Goal: Transaction & Acquisition: Book appointment/travel/reservation

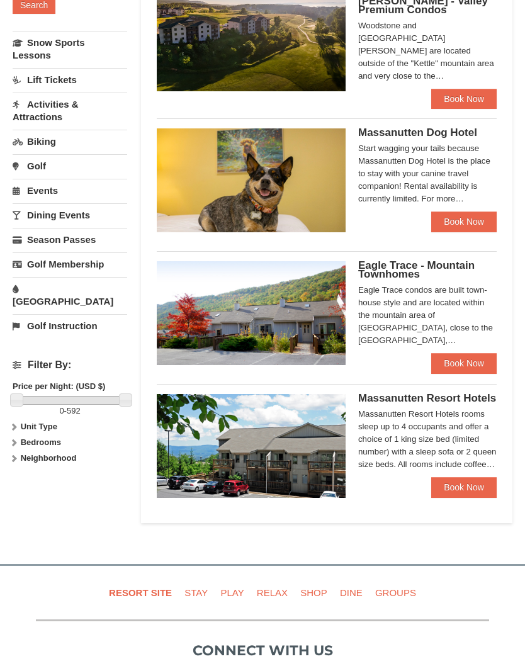
scroll to position [291, 0]
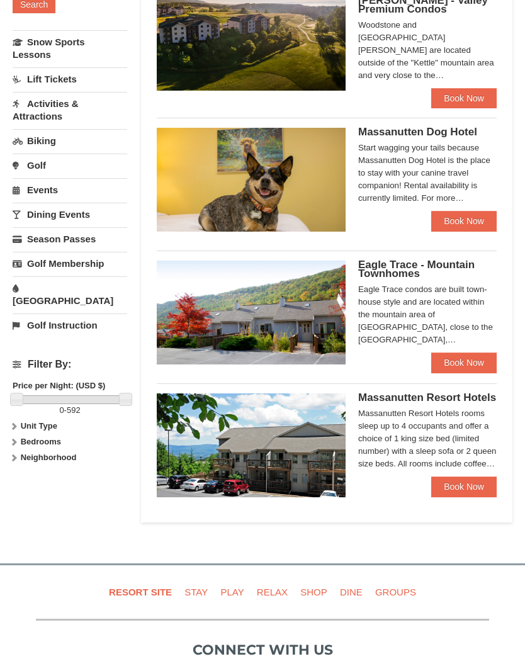
click at [481, 480] on link "Book Now" at bounding box center [463, 486] width 65 height 20
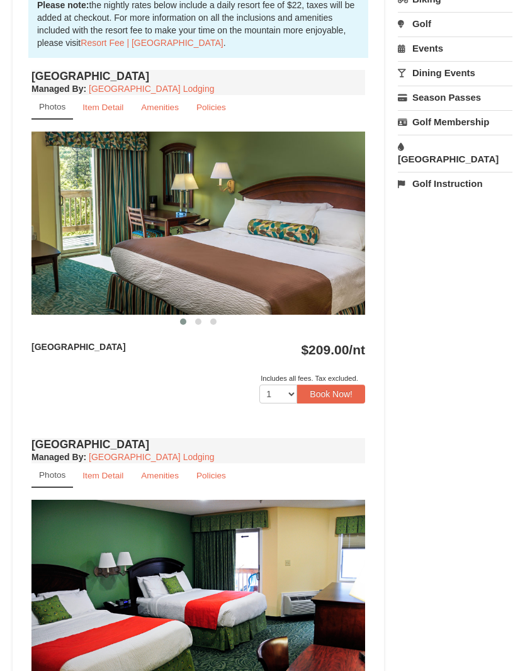
scroll to position [383, 0]
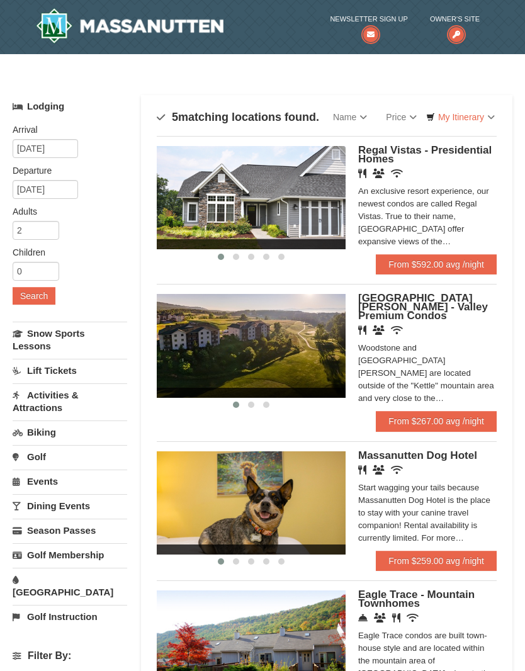
click at [469, 266] on link "From $592.00 avg /night" at bounding box center [436, 264] width 121 height 20
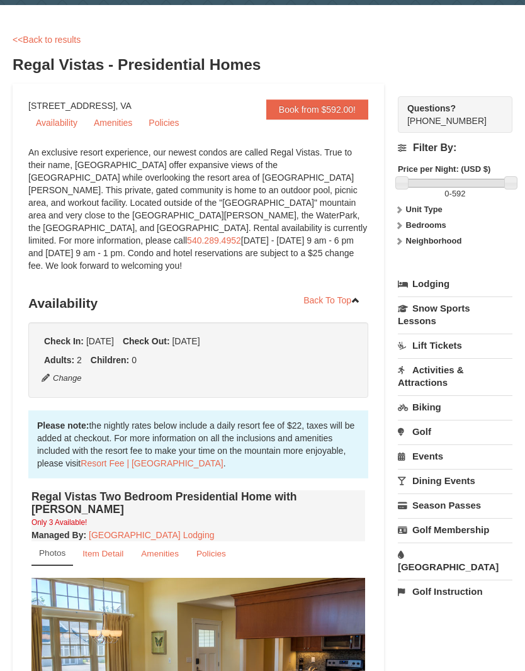
scroll to position [37, 0]
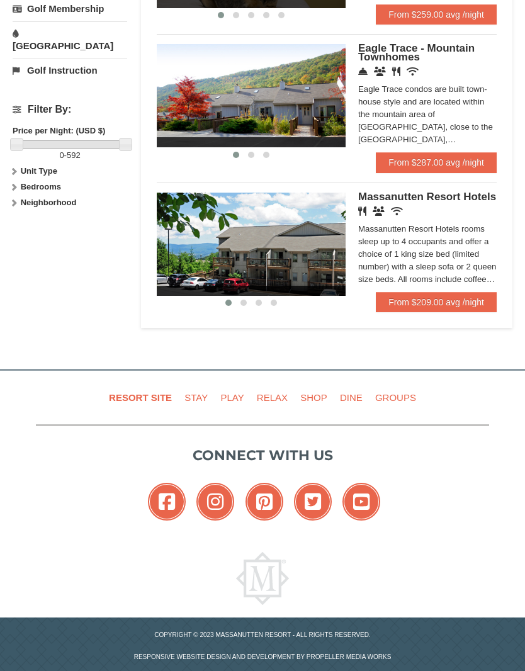
scroll to position [546, 0]
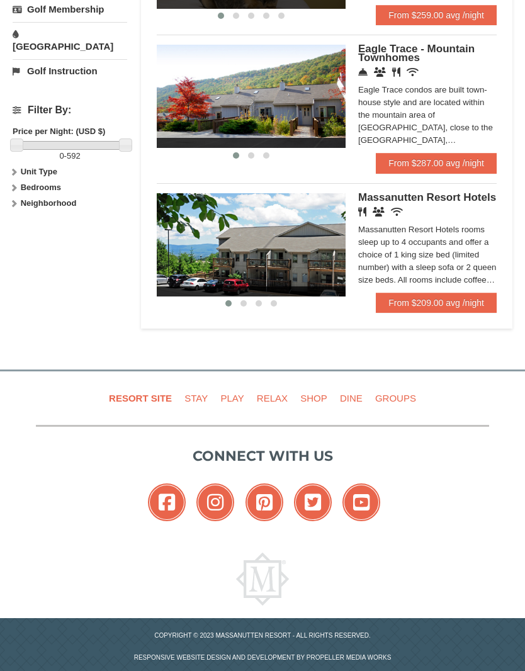
click at [471, 293] on link "From $209.00 avg /night" at bounding box center [436, 303] width 121 height 20
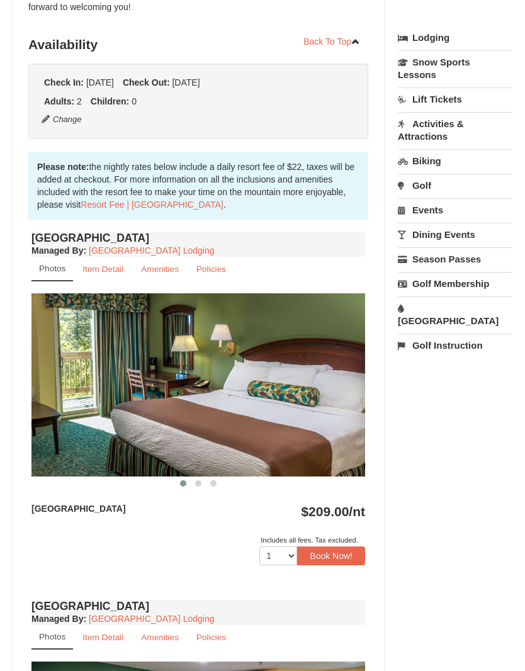
scroll to position [306, 0]
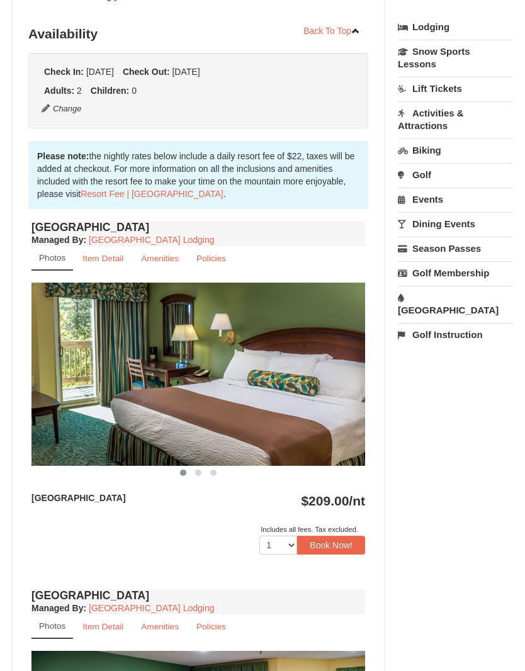
click at [352, 546] on button "Book Now!" at bounding box center [331, 545] width 68 height 19
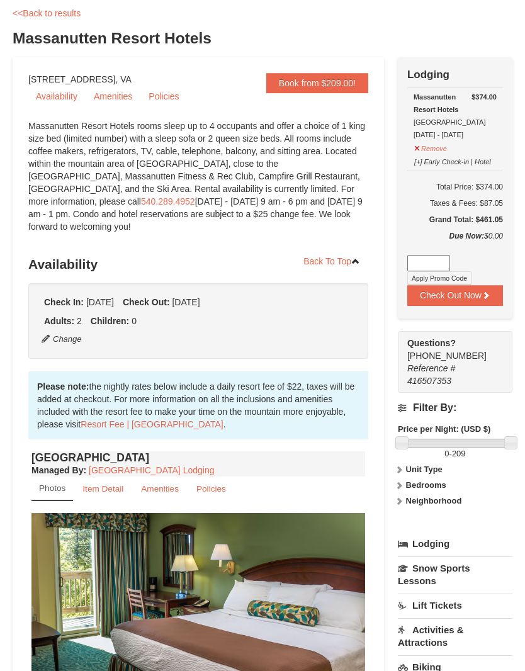
scroll to position [74, 0]
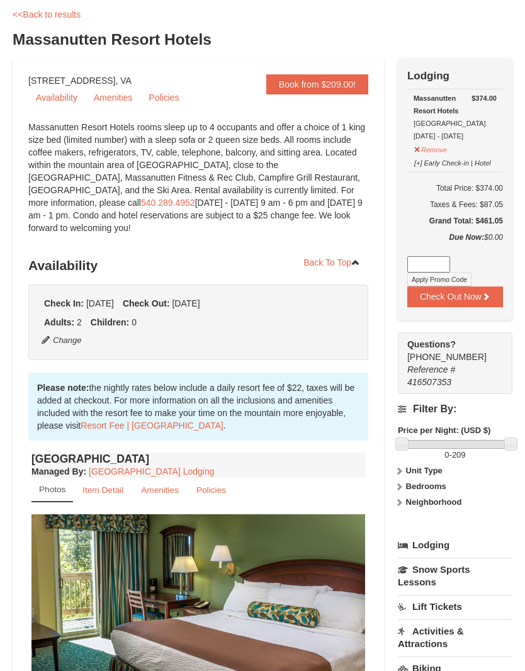
click at [488, 307] on button "Check Out Now" at bounding box center [455, 296] width 96 height 20
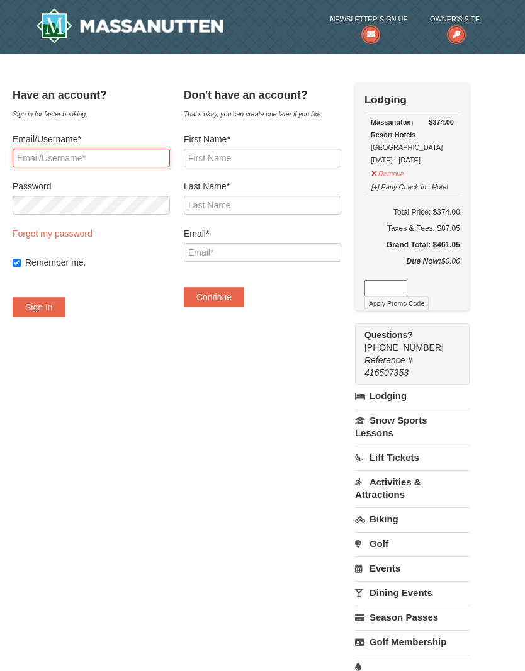
click at [150, 161] on input "Email/Username*" at bounding box center [91, 158] width 157 height 19
type input "liberty76@icloud.com"
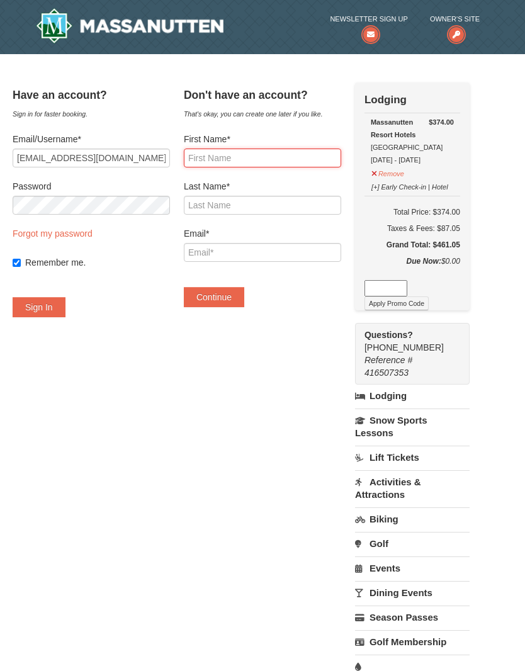
click at [305, 160] on input "First Name*" at bounding box center [262, 158] width 157 height 19
type input "Anthony"
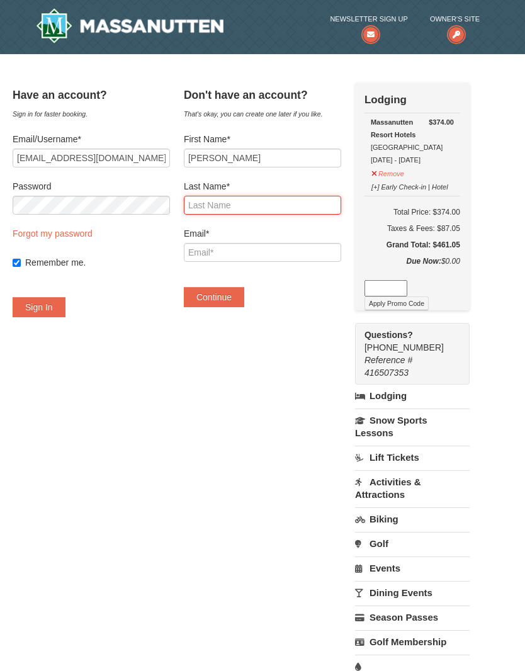
click at [300, 204] on input "Last Name*" at bounding box center [262, 205] width 157 height 19
type input "McLean"
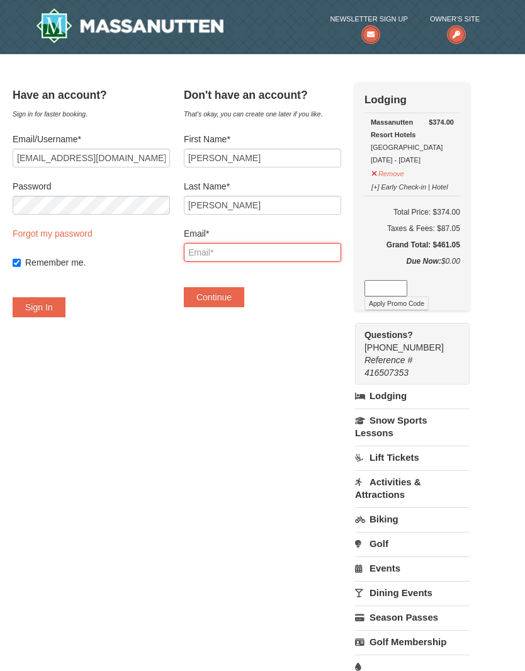
click at [318, 255] on input "Email*" at bounding box center [262, 252] width 157 height 19
type input "l"
type input "liberty76@icloud.com"
click at [244, 295] on button "Continue" at bounding box center [214, 297] width 60 height 20
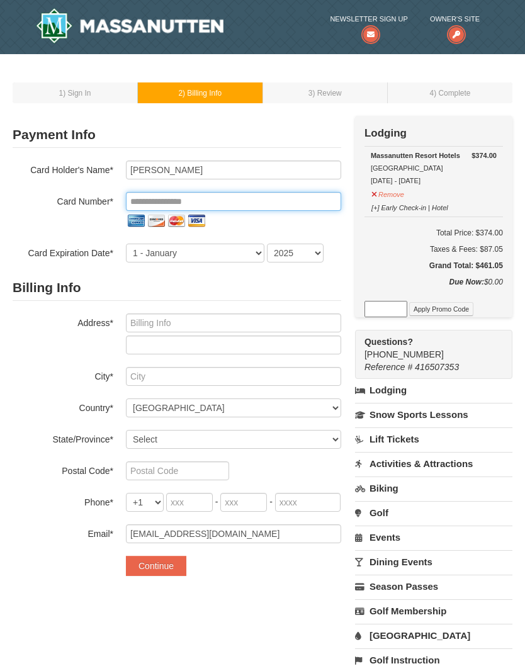
click at [295, 197] on input "tel" at bounding box center [233, 201] width 215 height 19
type input "**********"
select select "6"
select select "2030"
type input "**********"
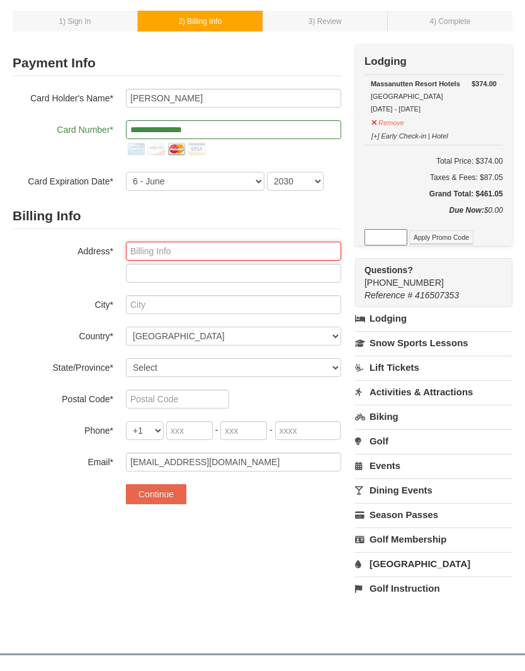
scroll to position [94, 0]
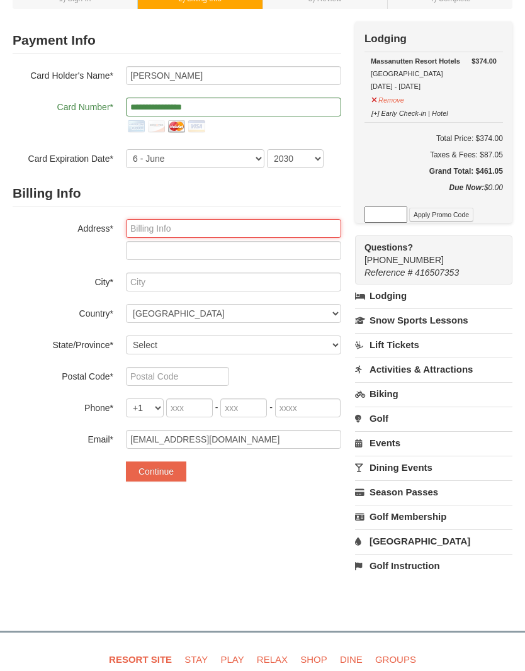
click at [283, 228] on input "text" at bounding box center [233, 228] width 215 height 19
type input "173 Monadnock Hwy"
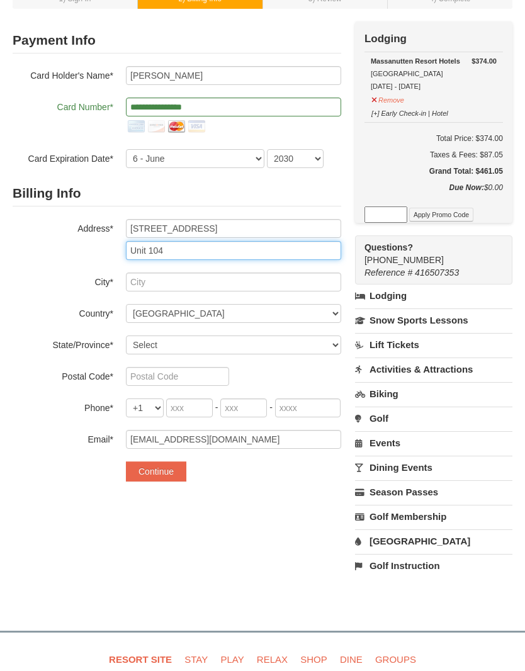
type input "Unit 104"
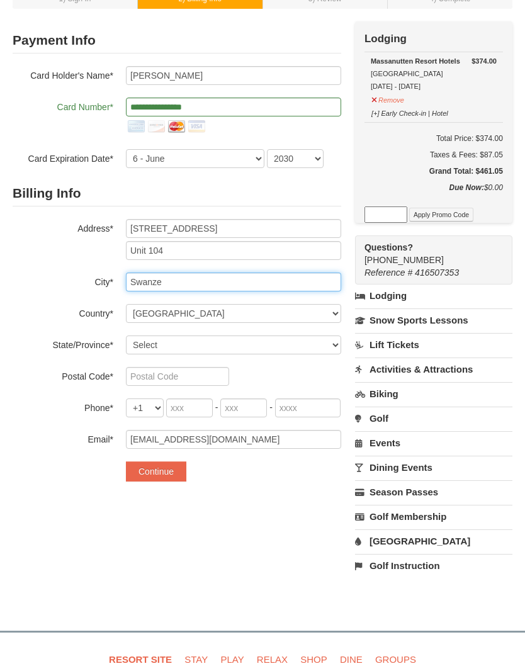
type input "Swanzey"
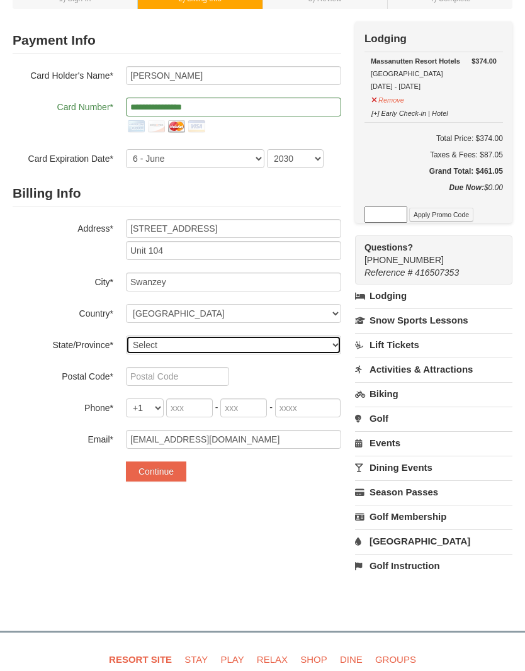
select select "NH"
type input "Swanzey"
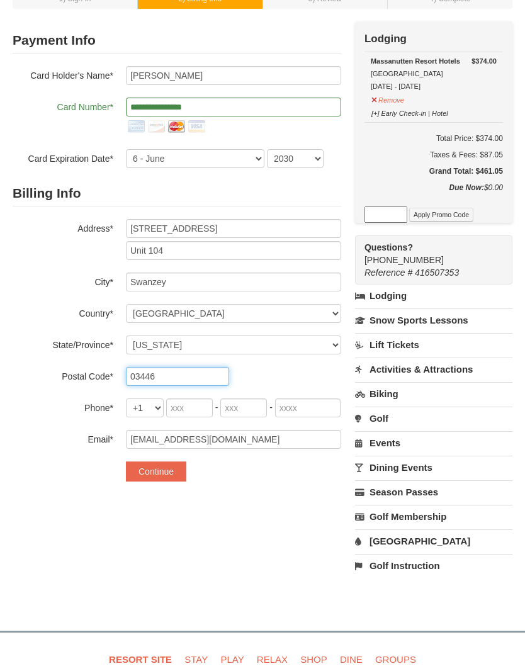
type input "03446"
click at [186, 417] on input "tel" at bounding box center [189, 407] width 47 height 19
type input "603"
type input "953"
type input "7091"
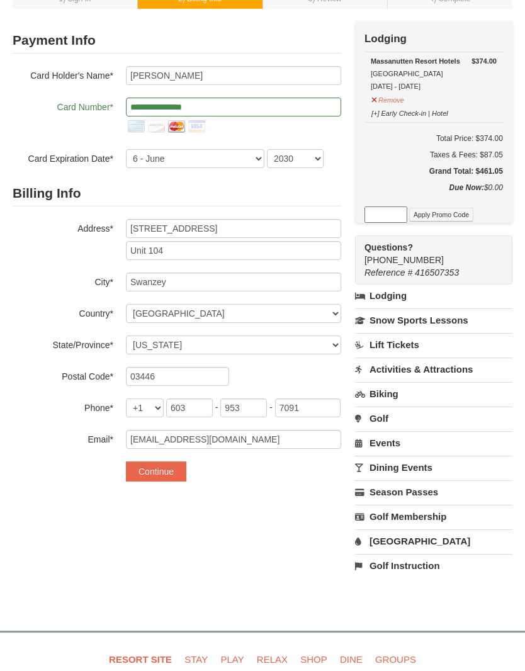
click at [266, 531] on div "**********" at bounding box center [263, 305] width 500 height 568
click at [168, 472] on button "Continue" at bounding box center [156, 471] width 60 height 20
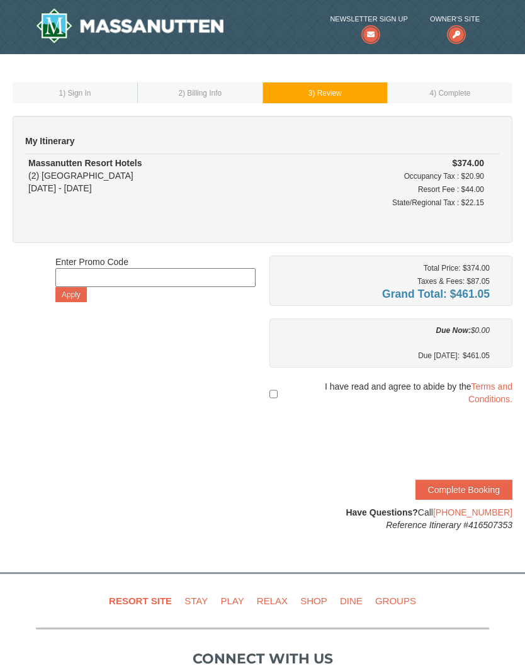
click at [273, 389] on input "checkbox" at bounding box center [273, 394] width 8 height 23
checkbox input "true"
click at [491, 494] on button "Complete Booking" at bounding box center [463, 490] width 97 height 20
